Goal: Find specific page/section: Find specific page/section

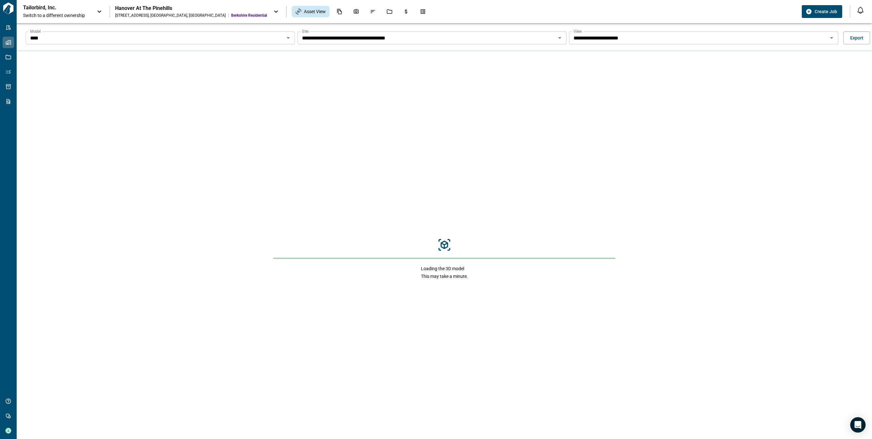
click at [658, 336] on div "Loading the 3D model This may take a minute." at bounding box center [444, 258] width 855 height 415
